Goal: Task Accomplishment & Management: Use online tool/utility

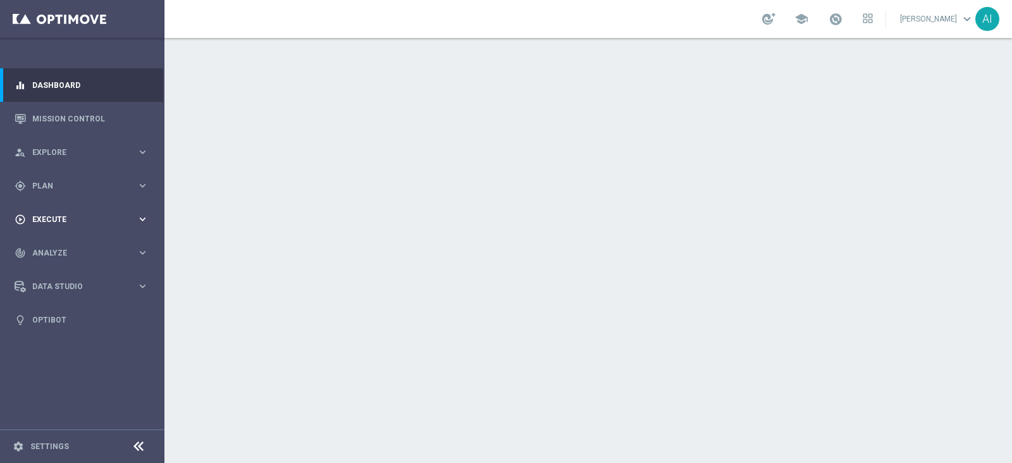
click at [77, 219] on span "Execute" at bounding box center [84, 220] width 104 height 8
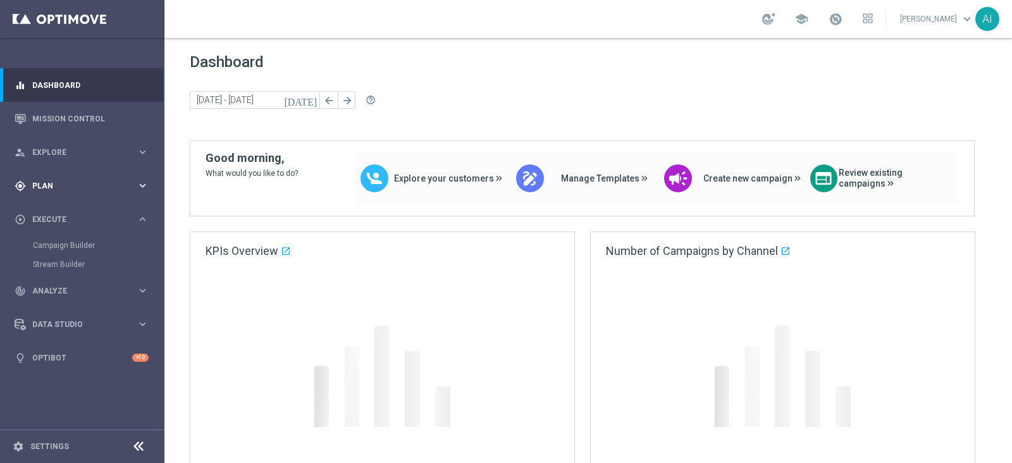
click at [60, 182] on span "Plan" at bounding box center [84, 186] width 104 height 8
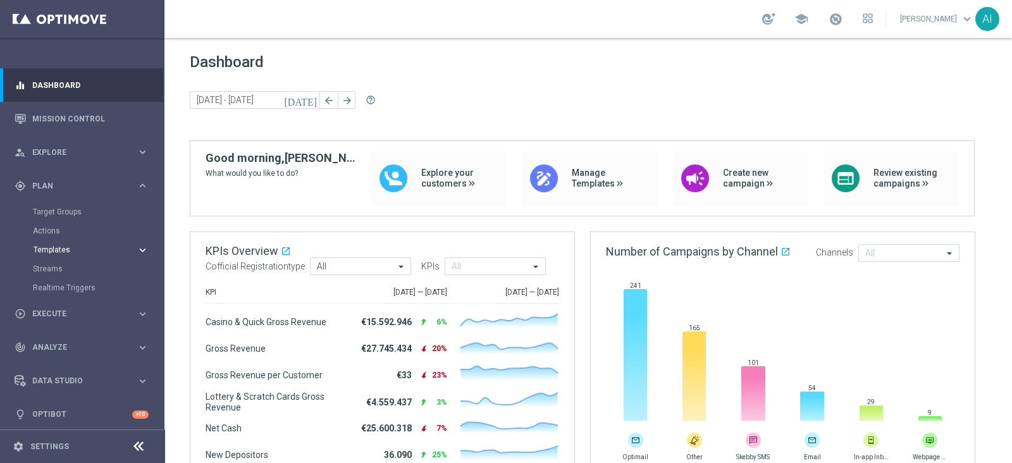
click at [73, 248] on span "Templates" at bounding box center [79, 250] width 90 height 8
click at [55, 267] on link "Optimail" at bounding box center [85, 269] width 92 height 10
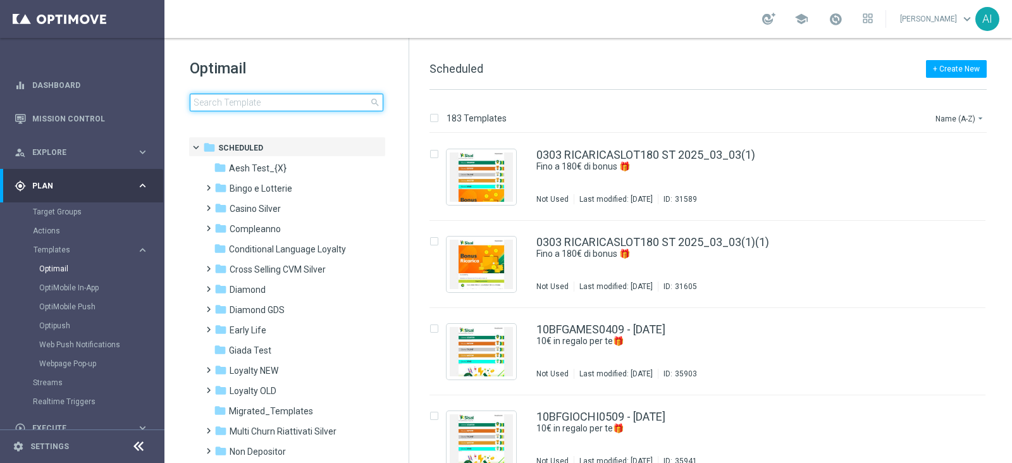
click at [285, 101] on input at bounding box center [286, 103] width 193 height 18
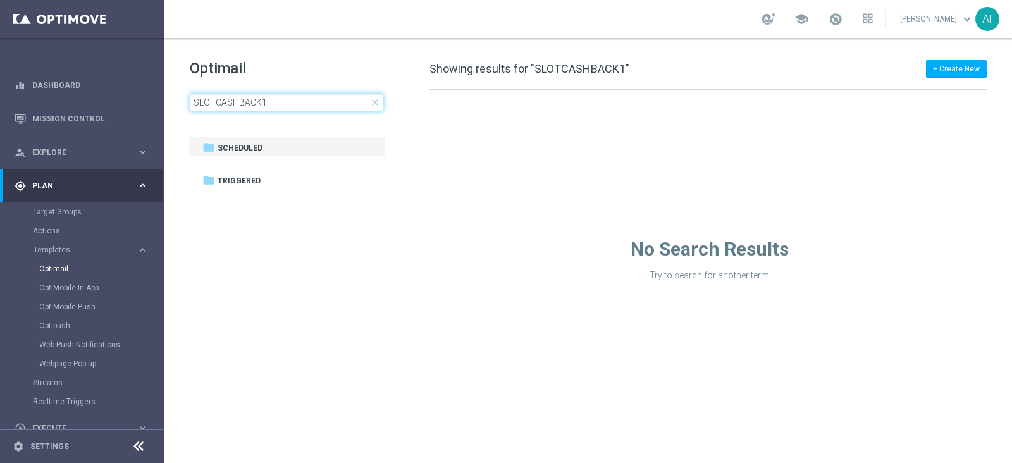
type input "SLOTCASHBACK"
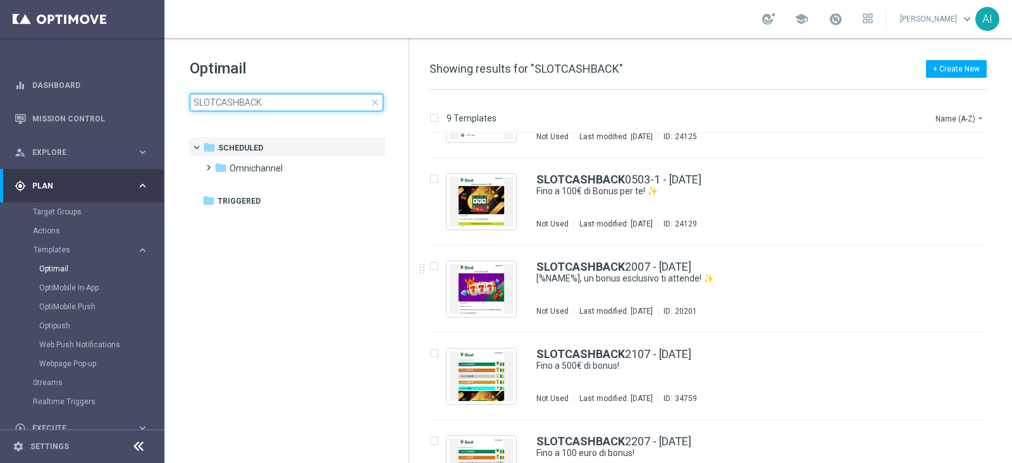
scroll to position [60, 0]
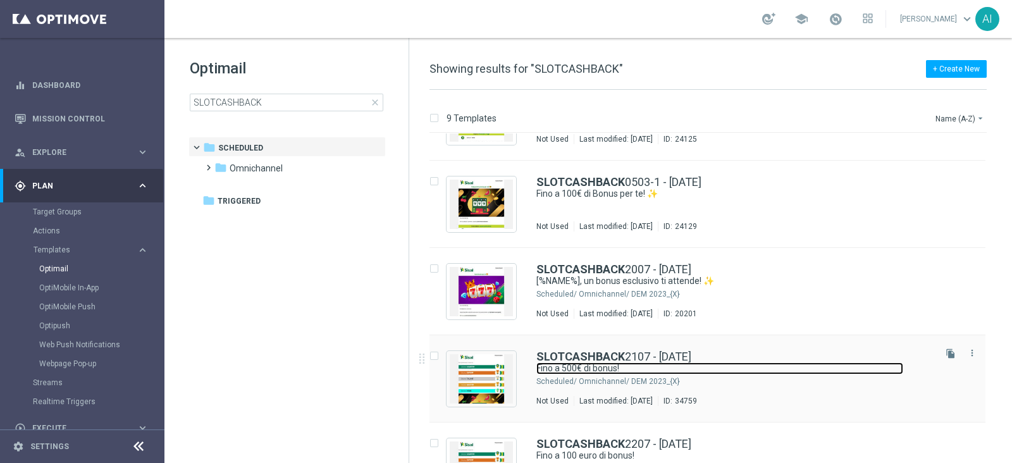
click at [812, 362] on link "Fino a 500€ di bonus!" at bounding box center [719, 368] width 367 height 12
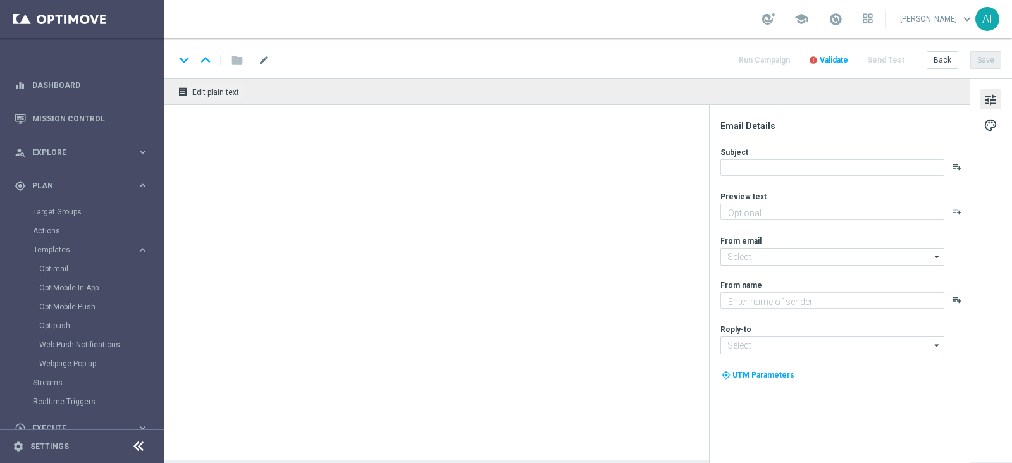
type textarea "Scopri cosa ti abbiamo riservato"
type textarea "Sisal"
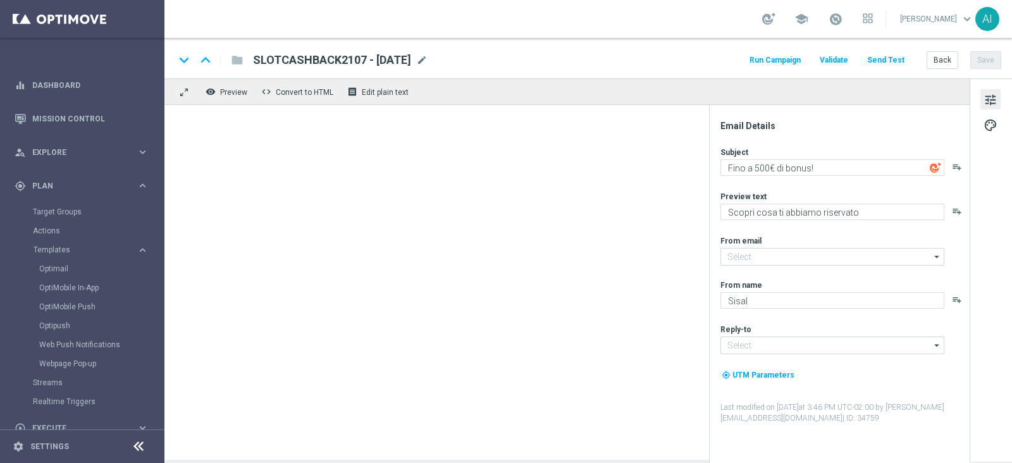
type input "[EMAIL_ADDRESS][DOMAIN_NAME]"
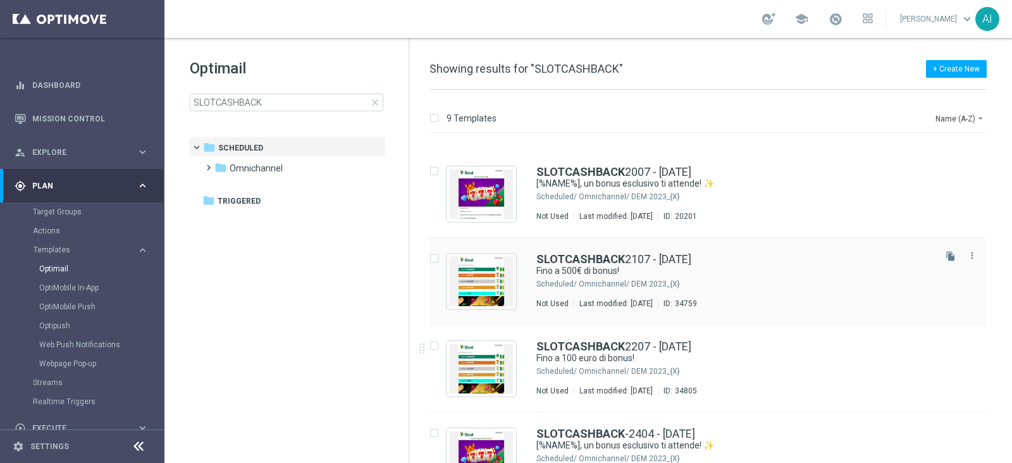
scroll to position [237, 0]
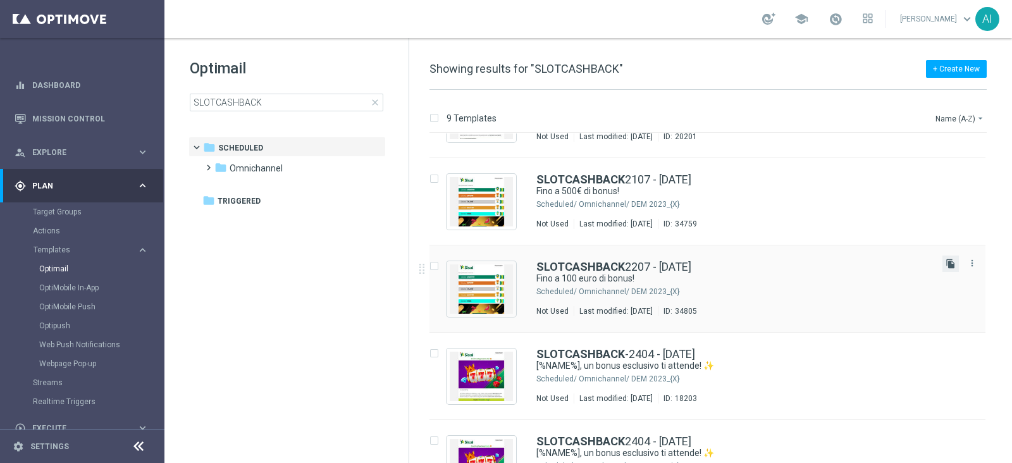
click at [953, 260] on icon "file_copy" at bounding box center [950, 264] width 10 height 10
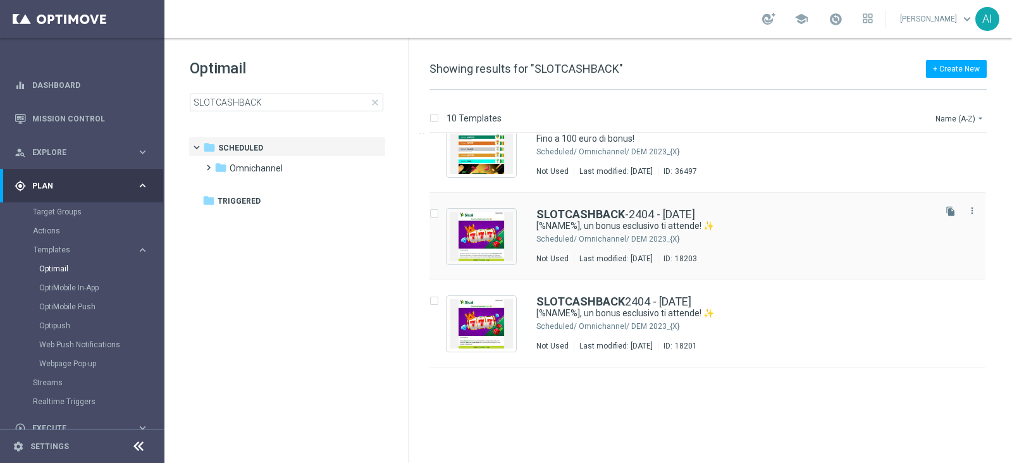
scroll to position [306, 0]
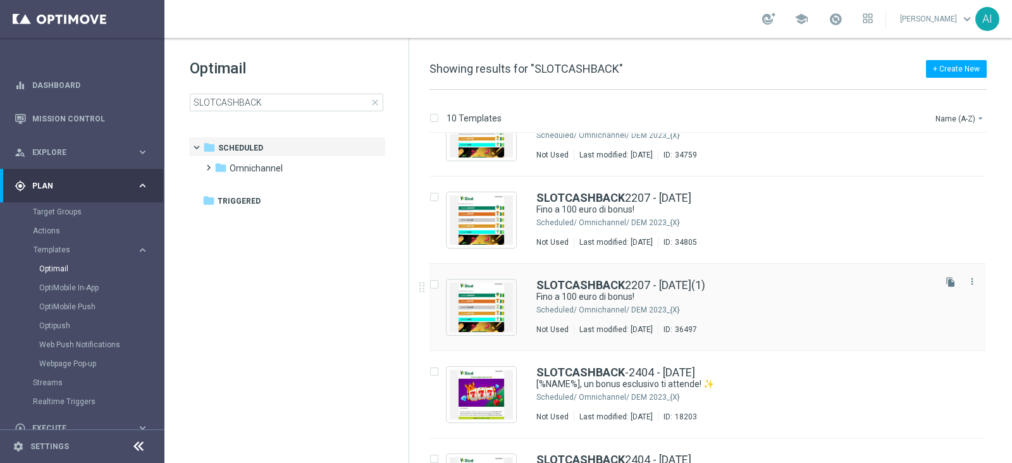
click at [822, 307] on div "Omnichannel/ DEM 2023_{X}" at bounding box center [755, 310] width 353 height 10
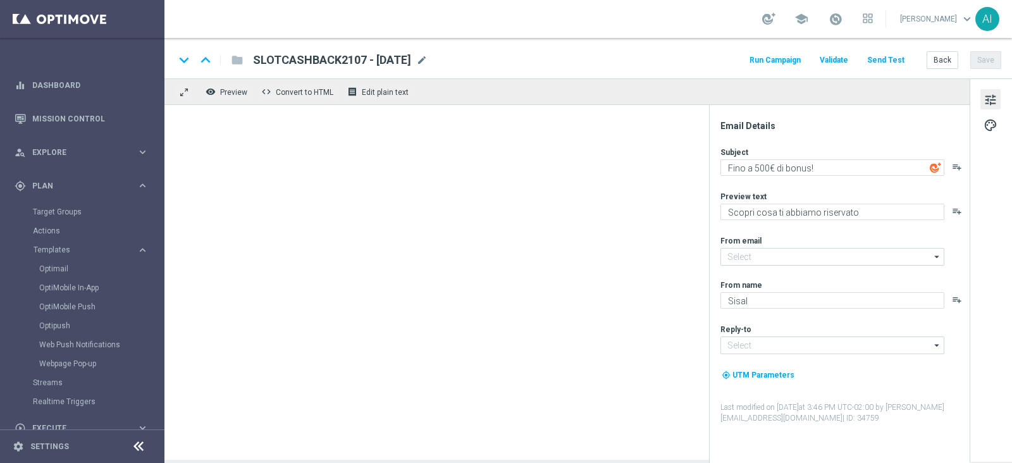
type input "[EMAIL_ADDRESS][DOMAIN_NAME]"
type textarea "Fino a 100 euro di bonus!"
type textarea "Scopri cosa ti abbiamo riservato!"
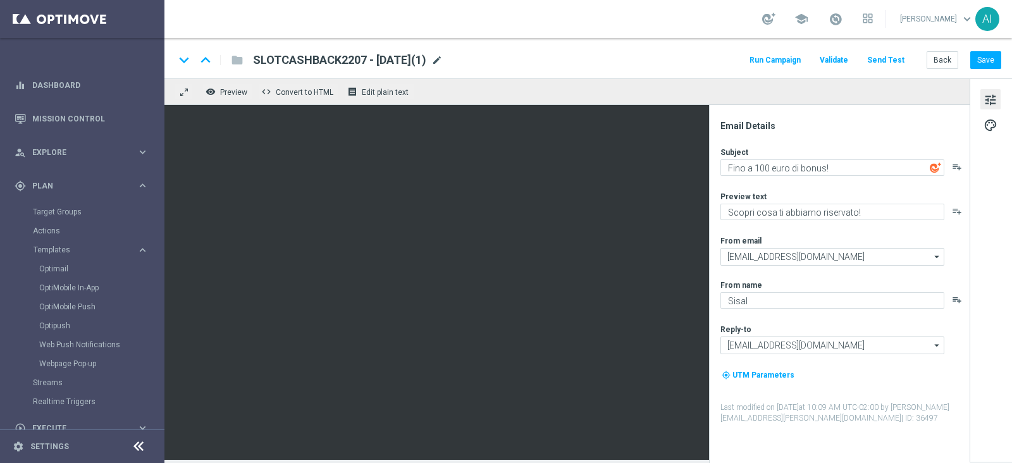
click at [443, 56] on span "mode_edit" at bounding box center [436, 59] width 11 height 11
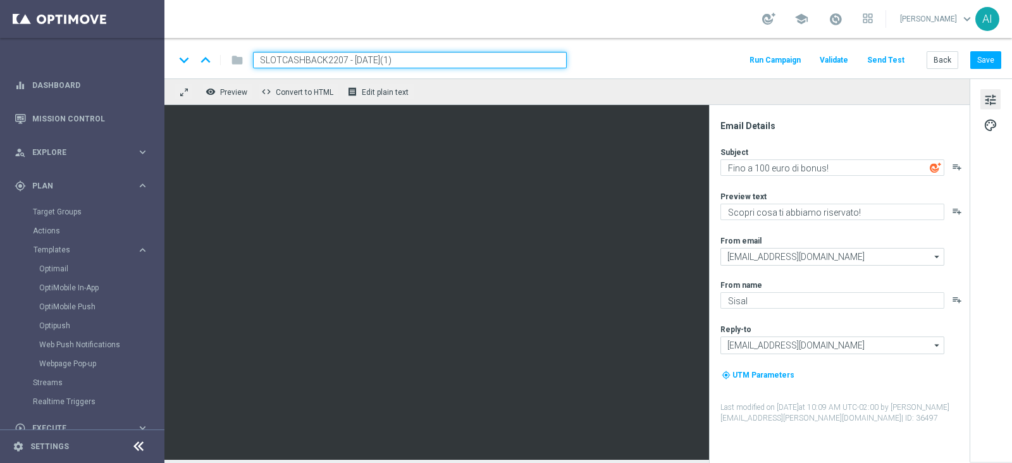
drag, startPoint x: 323, startPoint y: 58, endPoint x: 247, endPoint y: 58, distance: 76.5
click at [247, 58] on div "SLOTCASHBACK2207 - [DATE](1)" at bounding box center [405, 60] width 324 height 16
paste input "B2609"
click at [318, 59] on input "SLOTCB26092207 - [DATE](1)" at bounding box center [410, 60] width 314 height 16
type input "SLOTCB26092609 - [DATE]"
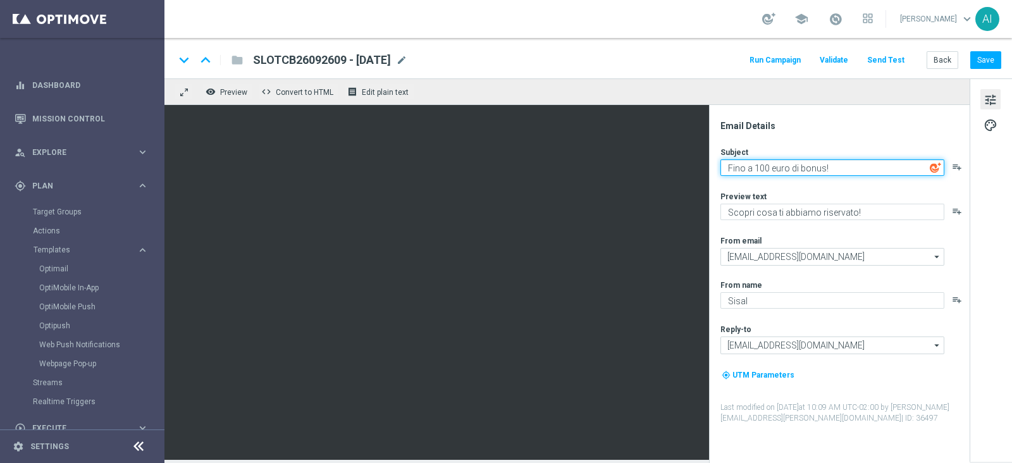
click at [761, 171] on textarea "Fino a 100 euro di bonus!" at bounding box center [832, 167] width 224 height 16
type textarea "Fino a 50 euro di bonus!"
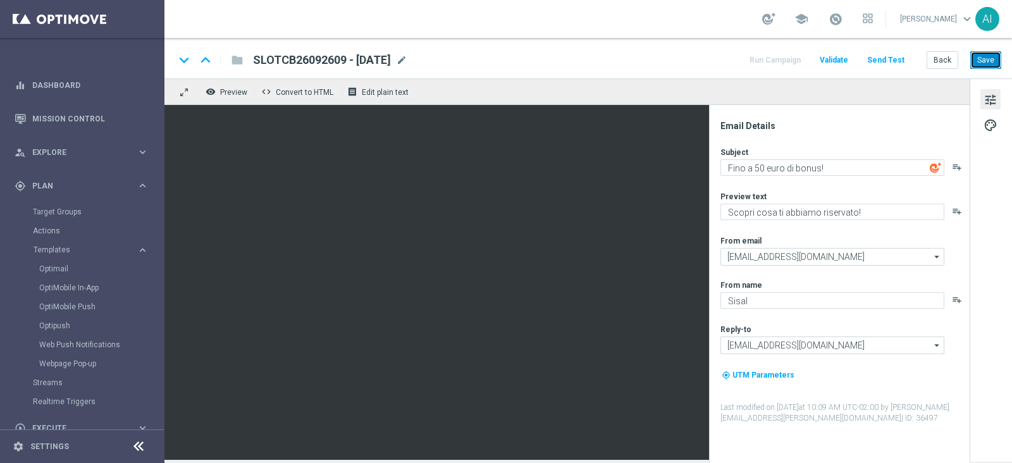
click at [984, 63] on button "Save" at bounding box center [985, 60] width 31 height 18
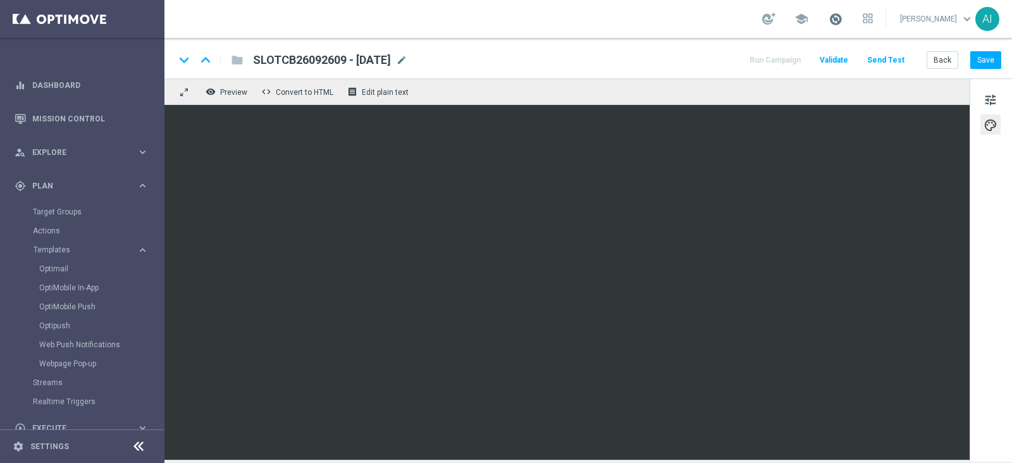
click at [838, 20] on span at bounding box center [835, 19] width 14 height 14
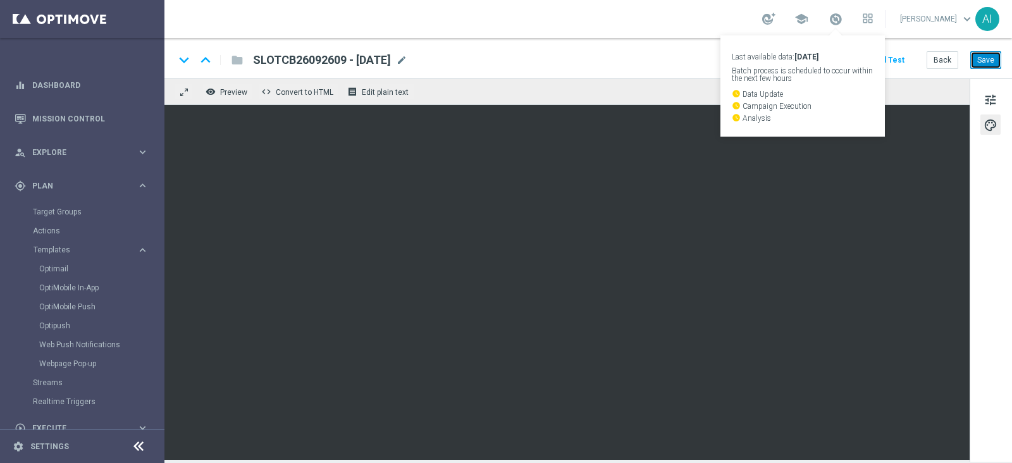
click at [994, 61] on button "Save" at bounding box center [985, 60] width 31 height 18
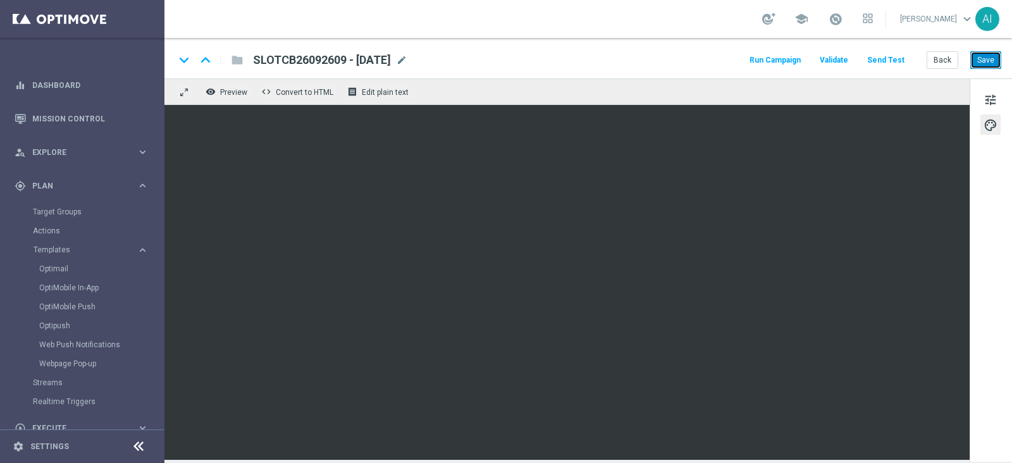
click at [991, 64] on button "Save" at bounding box center [985, 60] width 31 height 18
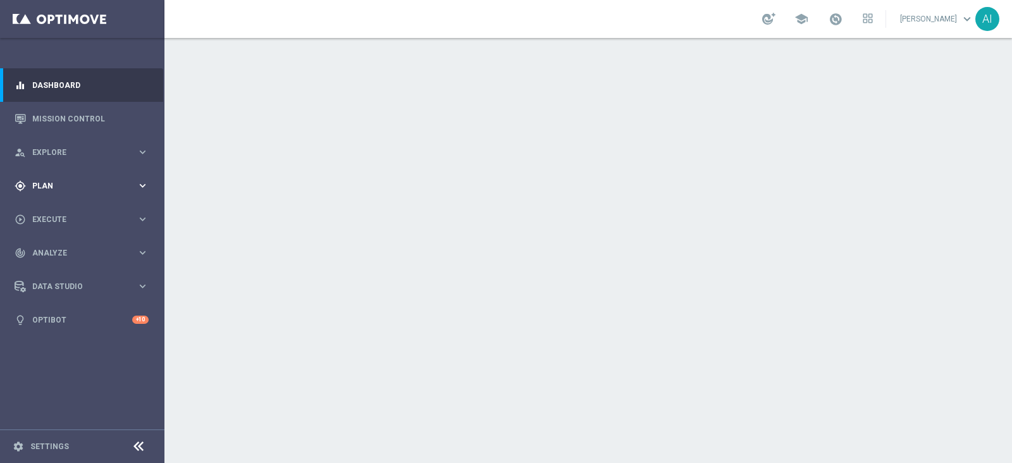
click at [71, 180] on div "gps_fixed Plan" at bounding box center [76, 185] width 122 height 11
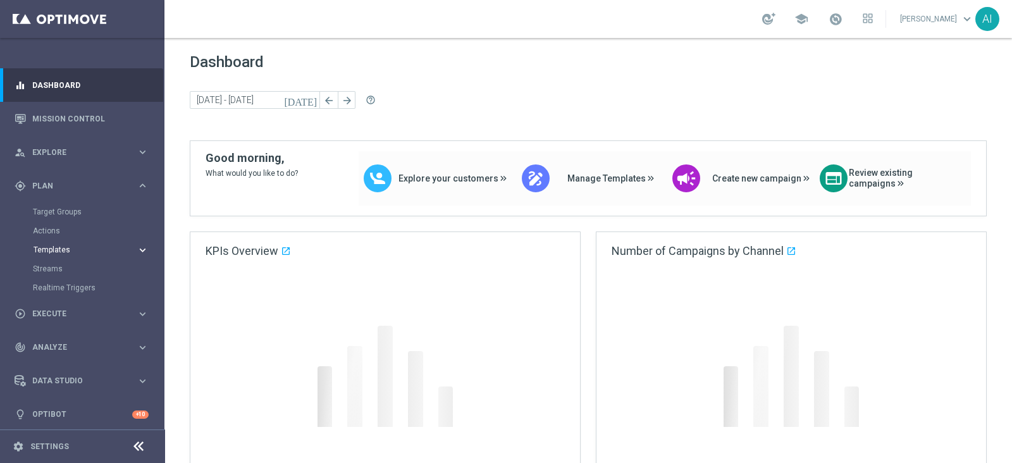
click at [72, 250] on span "Templates" at bounding box center [79, 250] width 90 height 8
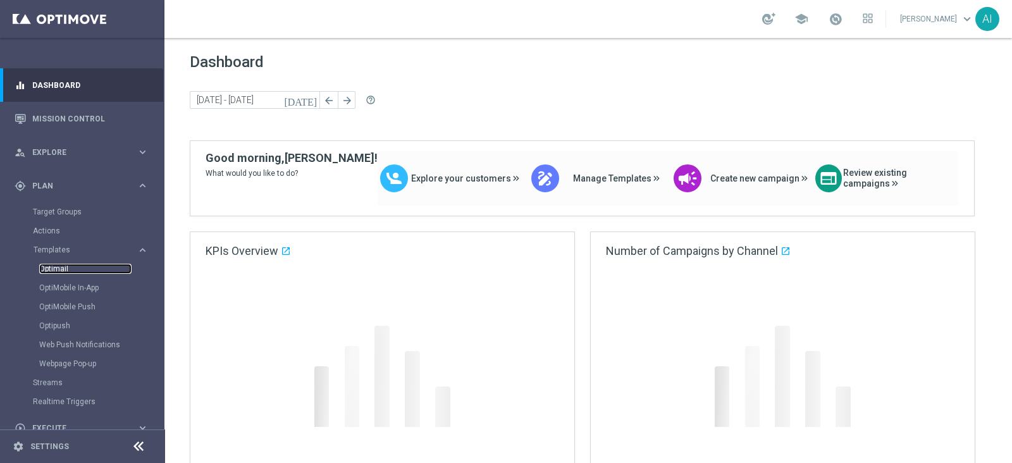
click at [58, 269] on link "Optimail" at bounding box center [85, 269] width 92 height 10
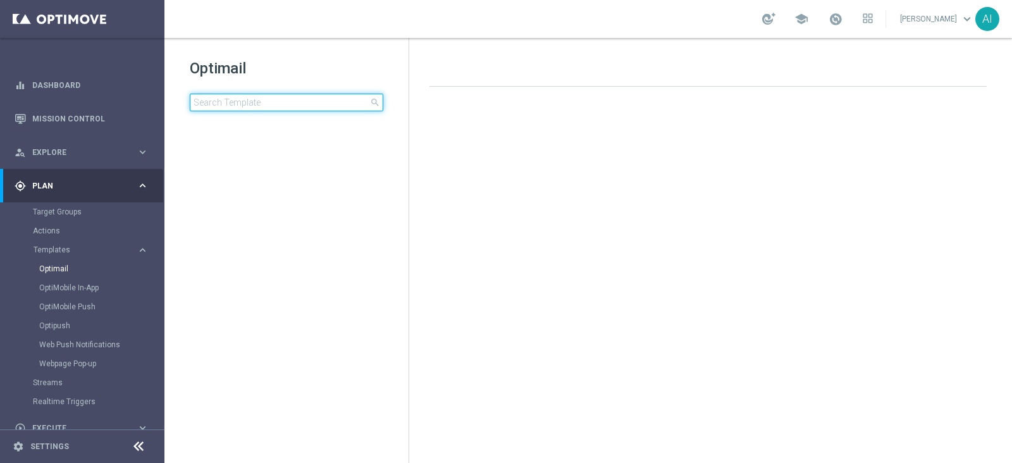
click at [299, 102] on input at bounding box center [286, 103] width 193 height 18
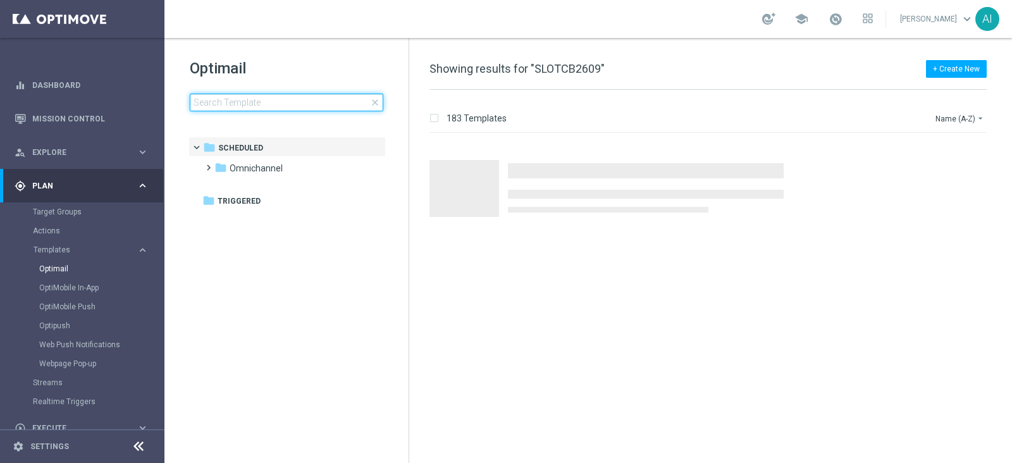
type input "SLOTCB2609"
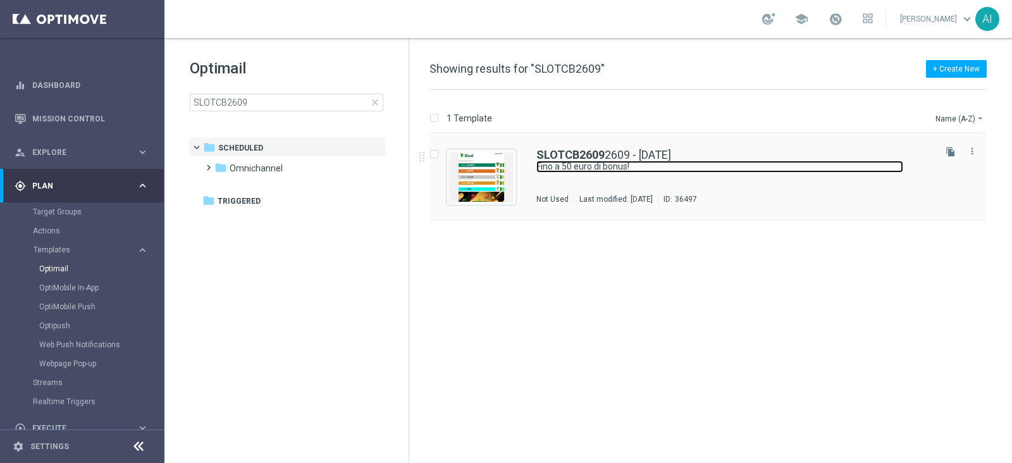
click at [683, 161] on link "Fino a 50 euro di bonus!" at bounding box center [719, 167] width 367 height 12
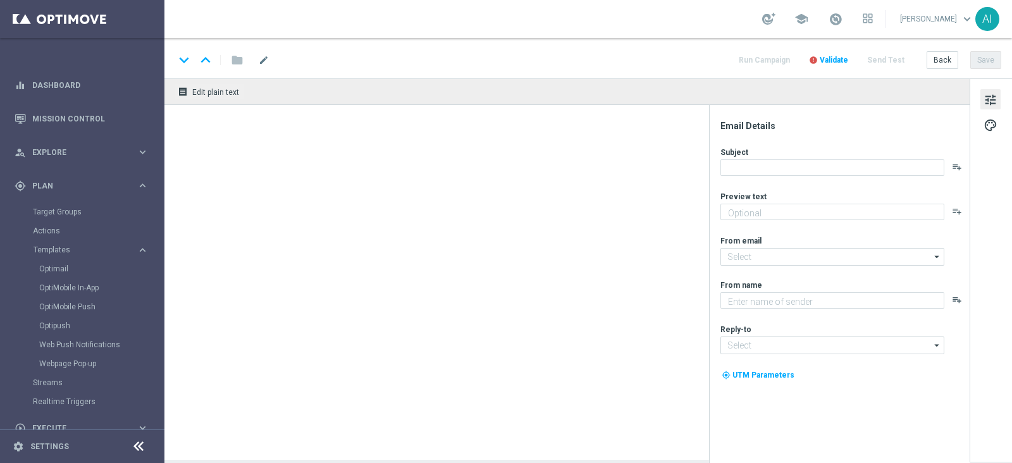
type textarea "Scopri cosa ti abbiamo riservato!"
type input "[EMAIL_ADDRESS][DOMAIN_NAME]"
type textarea "Sisal"
type input "[EMAIL_ADDRESS][DOMAIN_NAME]"
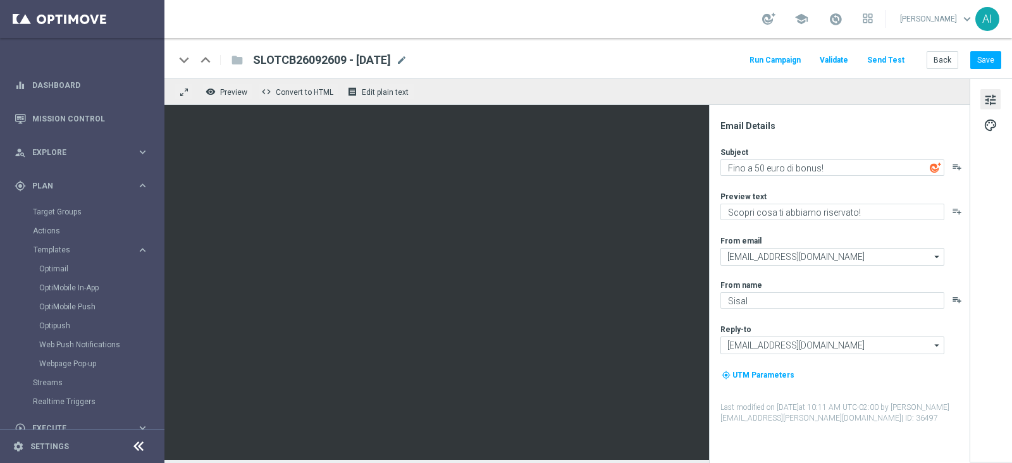
click at [321, 60] on span "SLOTCB26092609 - [DATE]" at bounding box center [322, 59] width 138 height 15
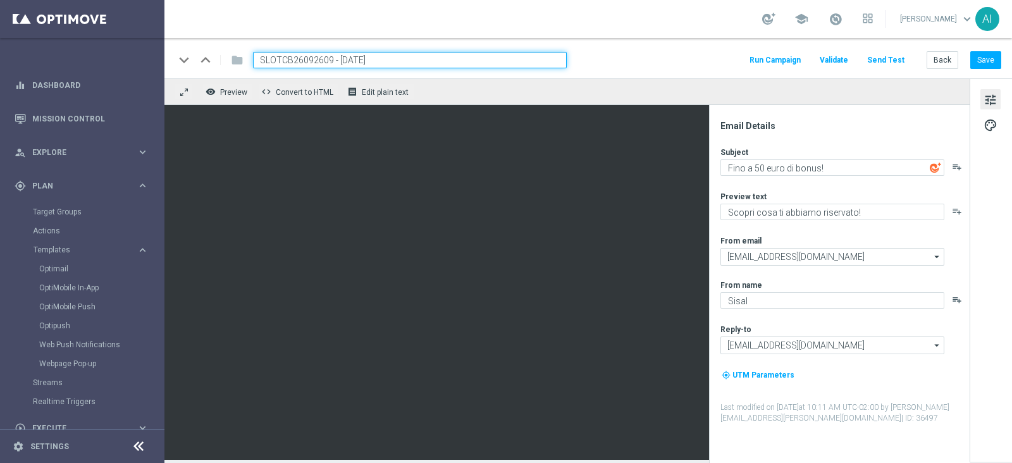
click at [321, 60] on input "SLOTCB26092609 - [DATE]" at bounding box center [410, 60] width 314 height 16
type input "SLOTCB2609 - 26.09.2025"
click at [989, 56] on button "Save" at bounding box center [985, 60] width 31 height 18
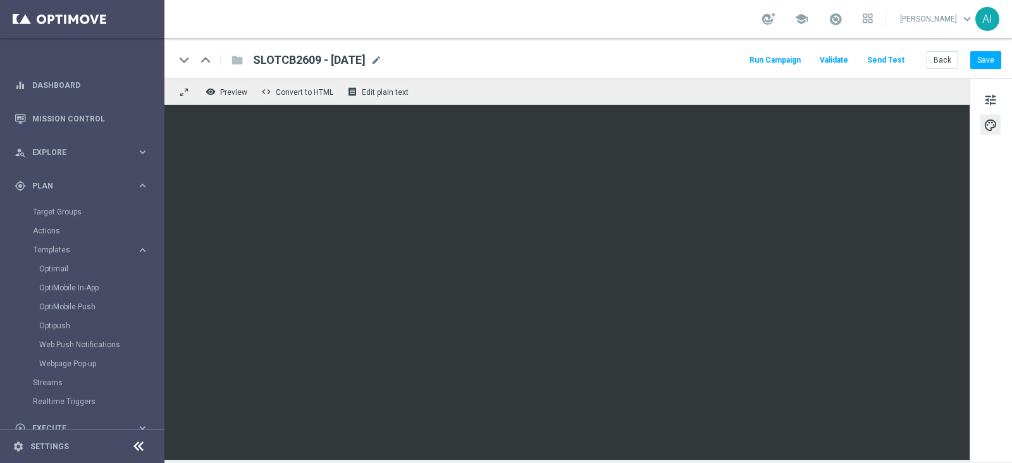
drag, startPoint x: 253, startPoint y: 59, endPoint x: 389, endPoint y: 58, distance: 135.9
click at [365, 58] on span "SLOTCB2609 - 26.09.2025" at bounding box center [309, 59] width 113 height 15
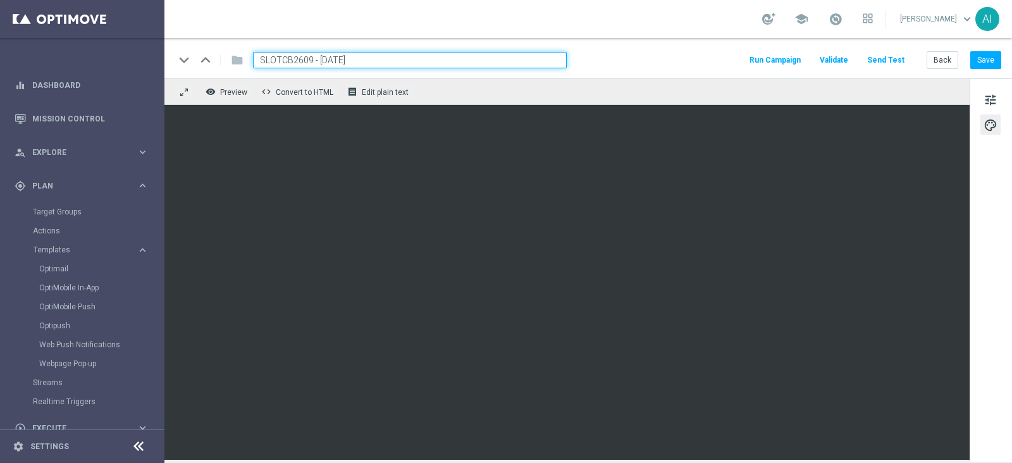
click at [387, 58] on input "SLOTCB2609 - 26.09.2025" at bounding box center [410, 60] width 314 height 16
drag, startPoint x: 386, startPoint y: 58, endPoint x: 180, endPoint y: 52, distance: 206.2
click at [180, 52] on div "keyboard_arrow_down keyboard_arrow_up folder SLOTCB2609 - 26.09.2025" at bounding box center [370, 60] width 392 height 16
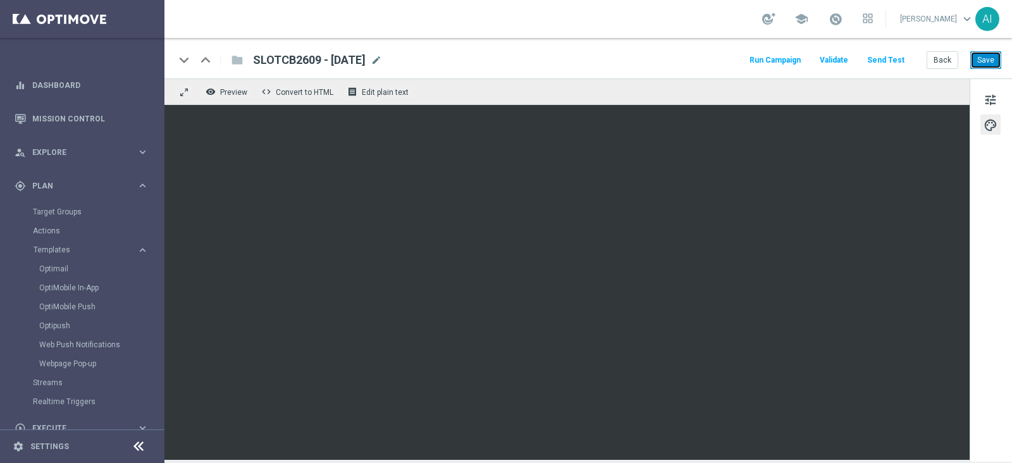
click at [991, 57] on button "Save" at bounding box center [985, 60] width 31 height 18
